Goal: Task Accomplishment & Management: Manage account settings

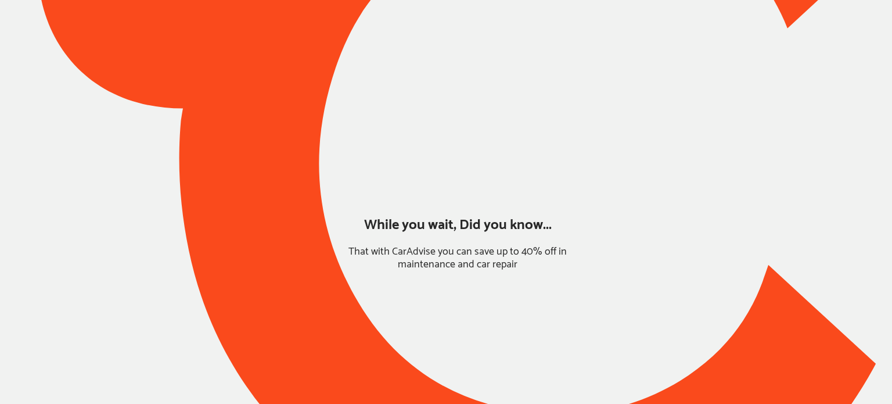
type input "*****"
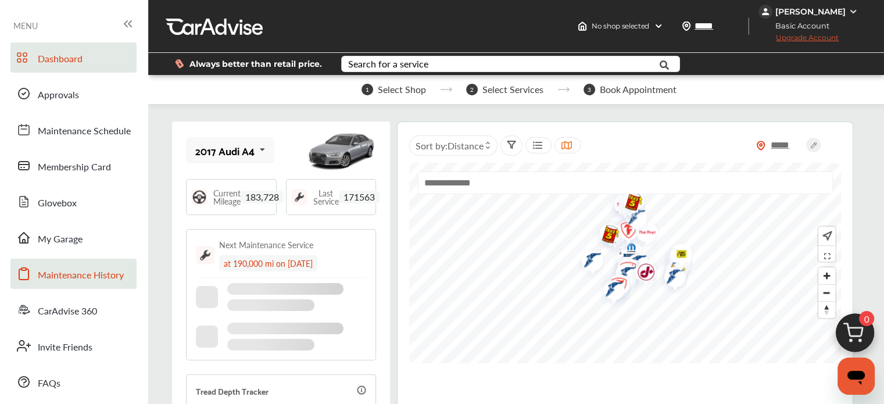
click at [58, 279] on span "Maintenance History" at bounding box center [81, 275] width 86 height 15
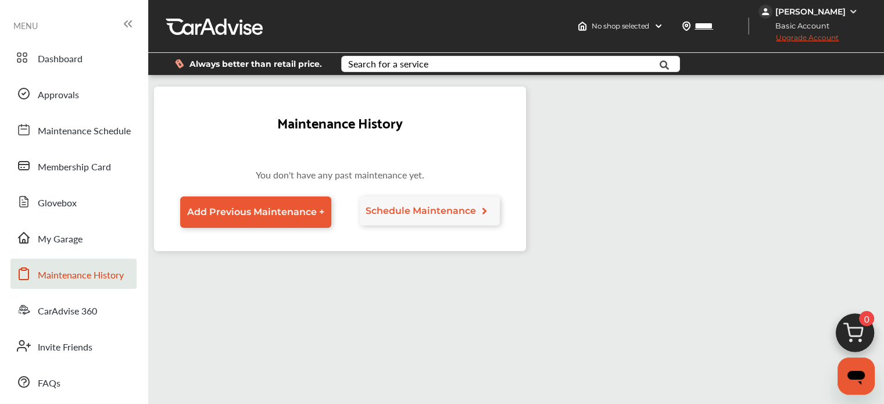
click at [81, 256] on div "Dashboard Approvals Maintenance Schedule Membership Card Glovebox My Garage Mai…" at bounding box center [74, 219] width 137 height 354
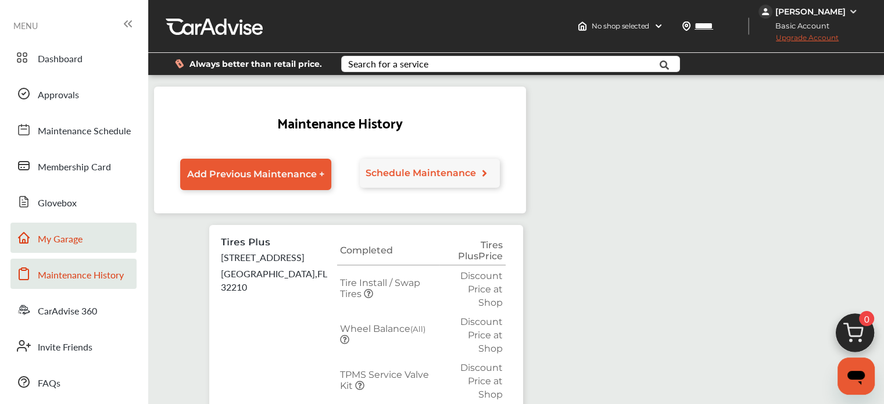
click at [66, 246] on span "My Garage" at bounding box center [60, 239] width 45 height 15
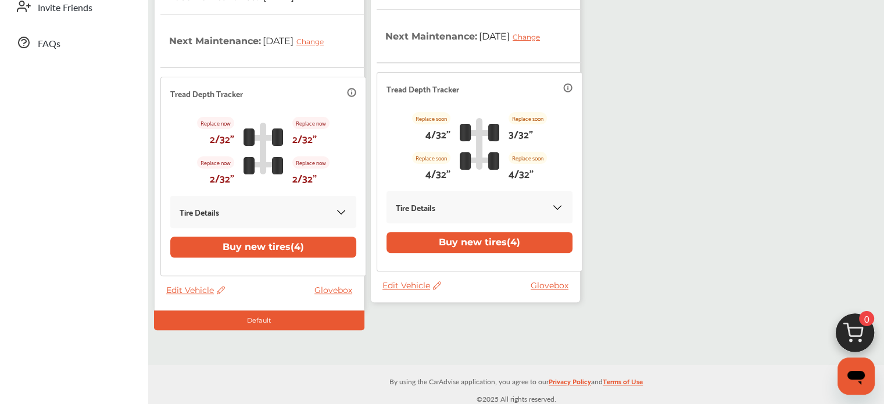
scroll to position [343, 0]
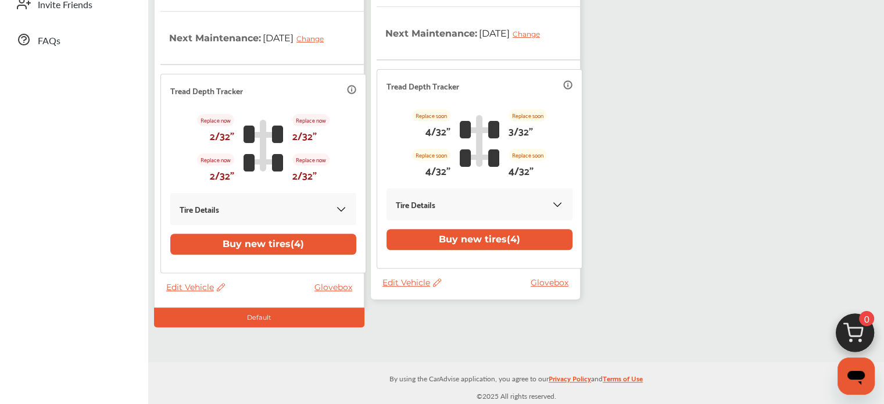
click at [414, 285] on span "Edit Vehicle" at bounding box center [411, 282] width 59 height 10
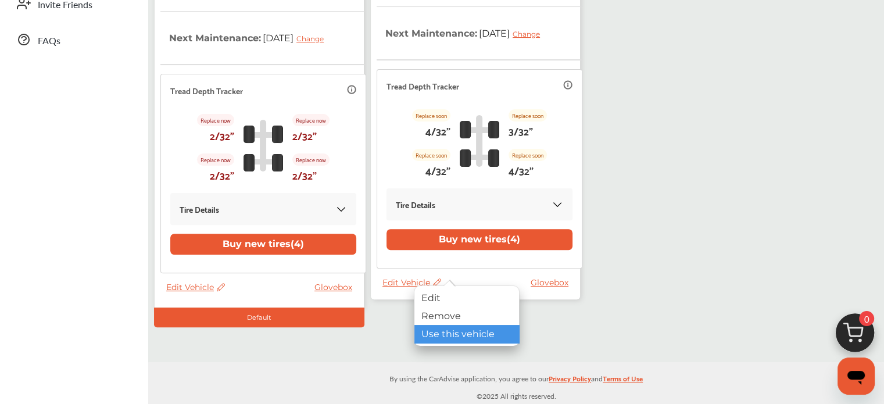
click at [435, 338] on div "Use this vehicle" at bounding box center [466, 334] width 105 height 18
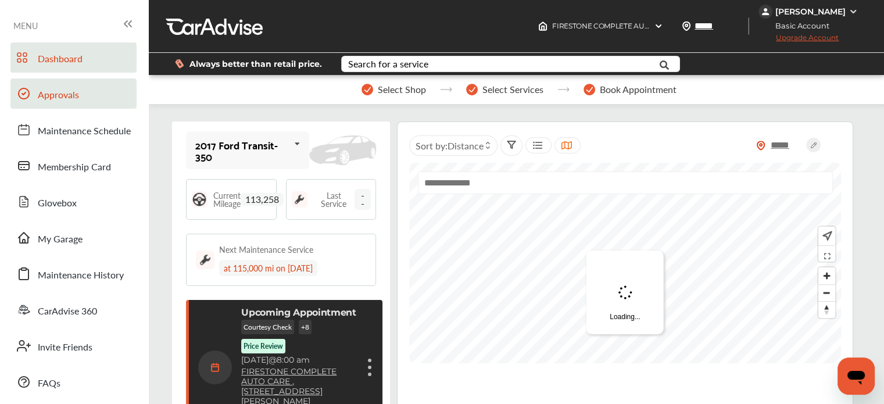
click at [33, 90] on link "Approvals" at bounding box center [73, 93] width 126 height 30
